Goal: Find specific page/section: Find specific page/section

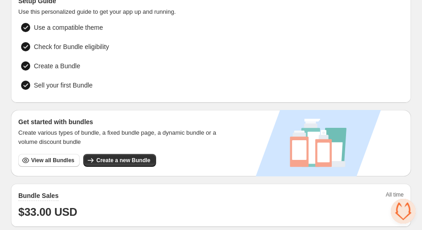
scroll to position [129, 0]
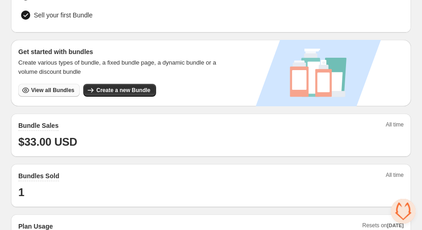
click at [61, 84] on button "View all Bundles" at bounding box center [48, 90] width 61 height 13
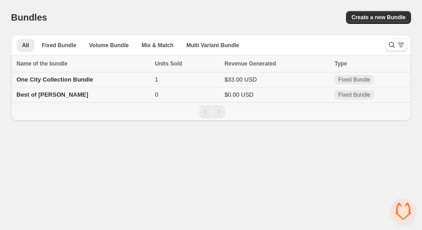
click at [78, 79] on span "One City Collection Bundle" at bounding box center [54, 79] width 77 height 7
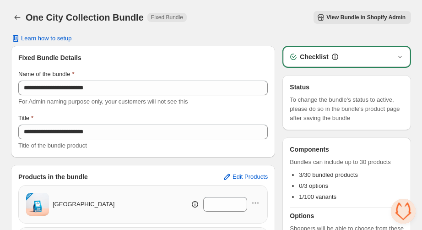
click at [351, 18] on span "View Bundle in Shopify Admin" at bounding box center [366, 17] width 79 height 7
